Goal: Information Seeking & Learning: Learn about a topic

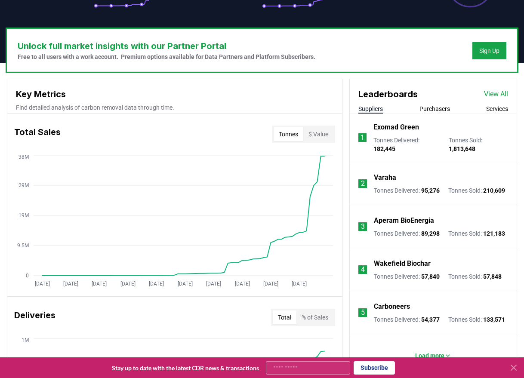
scroll to position [236, 0]
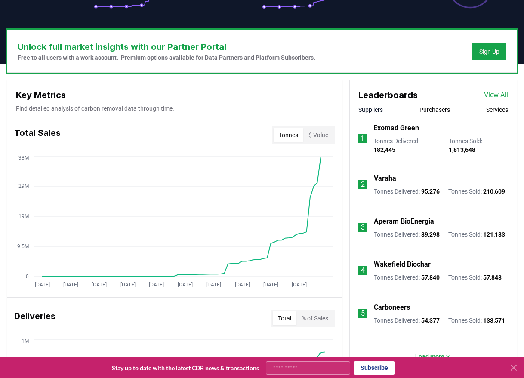
click at [499, 102] on div "Leaderboards View All Suppliers Purchasers Services" at bounding box center [432, 97] width 167 height 34
click at [499, 98] on link "View All" at bounding box center [496, 95] width 24 height 10
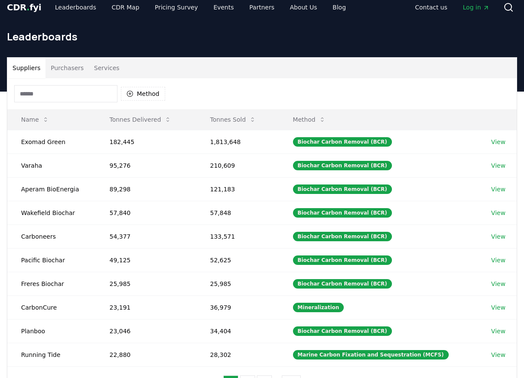
scroll to position [9, 0]
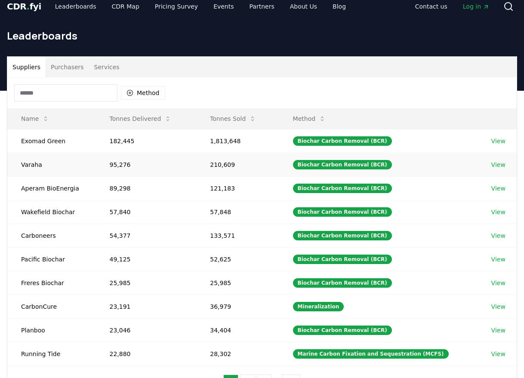
click at [38, 167] on td "Varaha" at bounding box center [51, 165] width 89 height 24
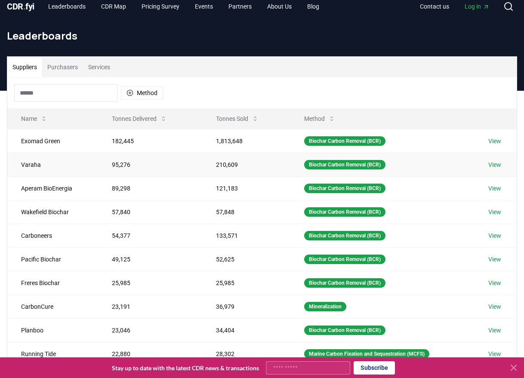
click at [487, 166] on td "View" at bounding box center [495, 165] width 42 height 24
click at [497, 164] on link "View" at bounding box center [494, 164] width 13 height 9
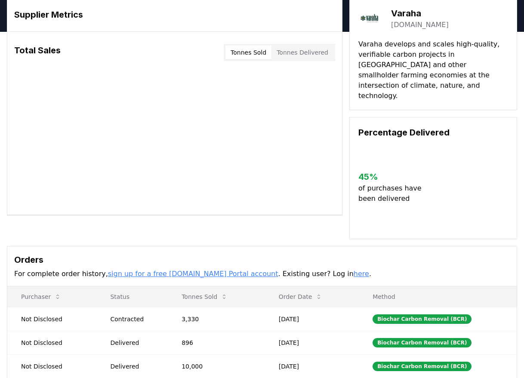
scroll to position [33, 0]
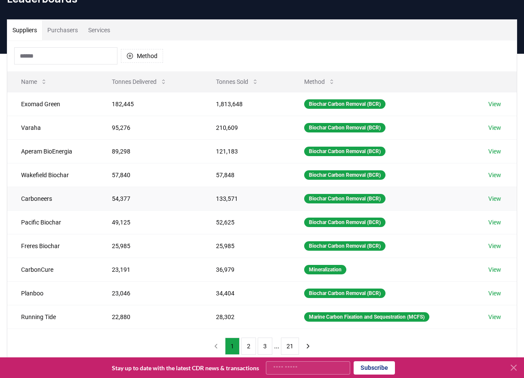
scroll to position [53, 0]
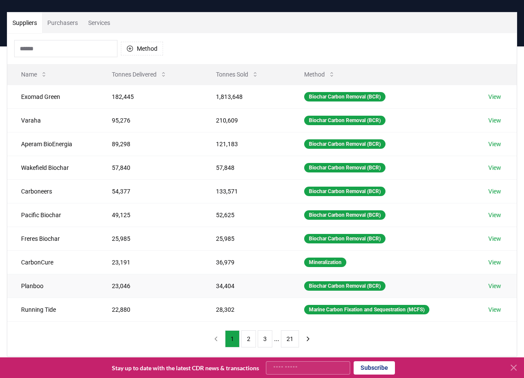
click at [495, 288] on link "View" at bounding box center [494, 286] width 13 height 9
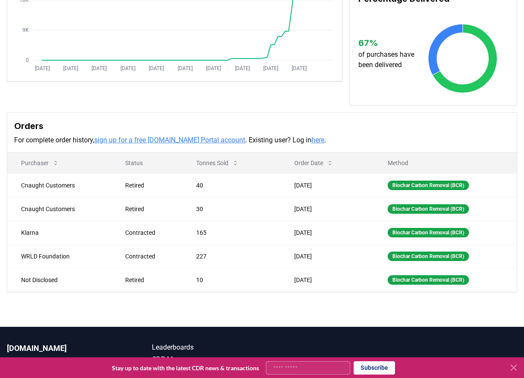
scroll to position [178, 0]
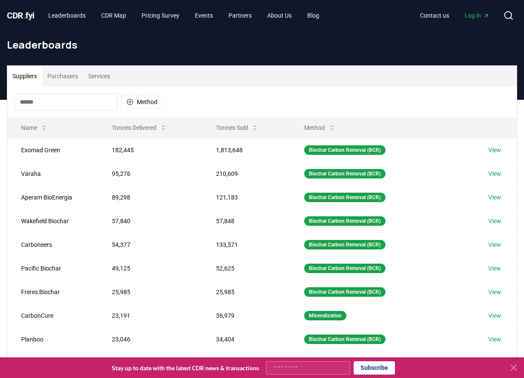
click at [77, 75] on button "Purchasers" at bounding box center [62, 76] width 41 height 21
click at [30, 75] on button "Suppliers" at bounding box center [24, 76] width 35 height 21
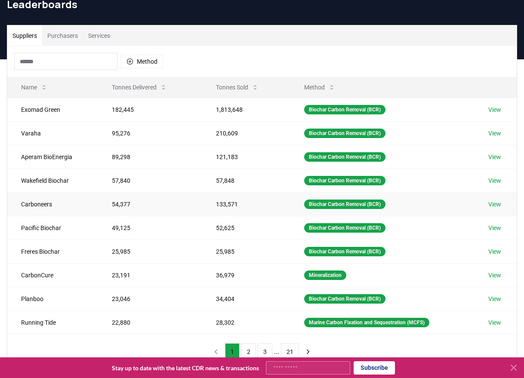
scroll to position [49, 0]
